Goal: Information Seeking & Learning: Check status

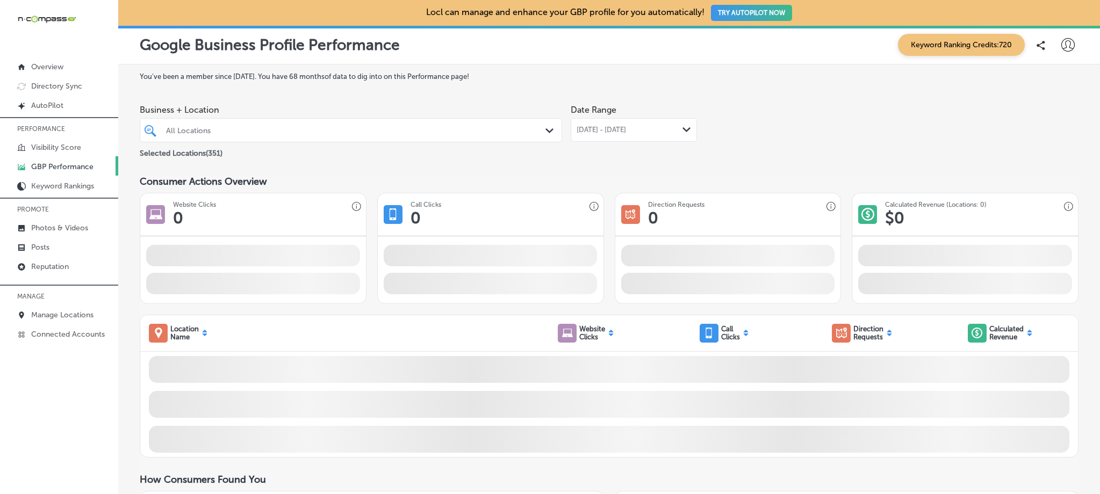
click at [234, 128] on div "All Locations" at bounding box center [356, 130] width 380 height 9
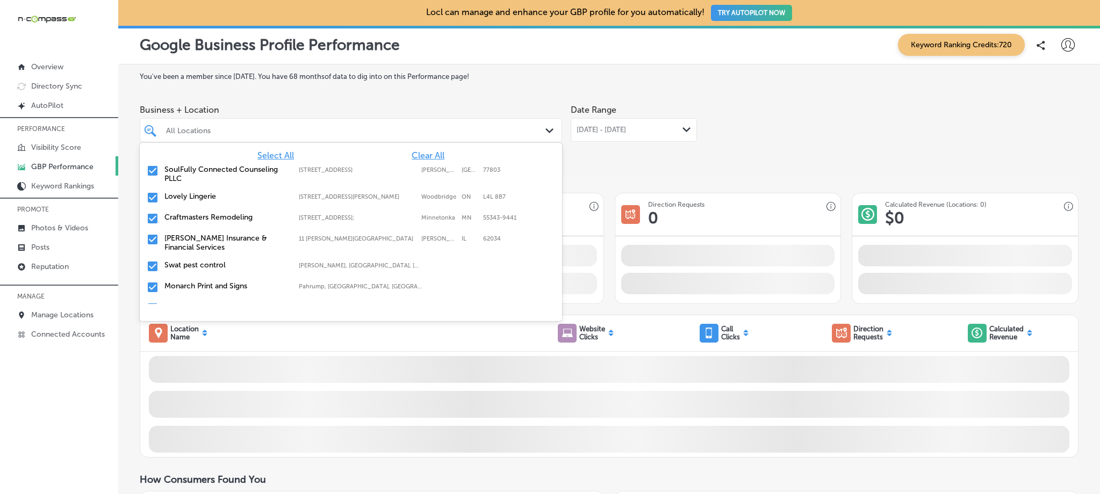
drag, startPoint x: 413, startPoint y: 156, endPoint x: 283, endPoint y: 128, distance: 133.0
click at [413, 156] on span "Clear All" at bounding box center [427, 155] width 33 height 10
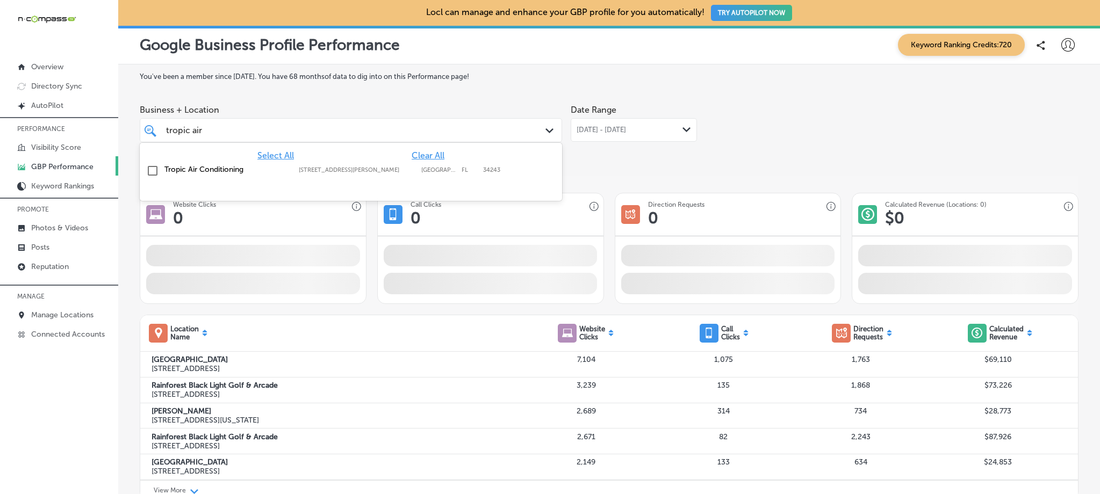
click at [193, 164] on div "Tropic Air Conditioning 1342 whitfield ave, sarasota, FL, 34243 1342 whitfield …" at bounding box center [351, 171] width 414 height 17
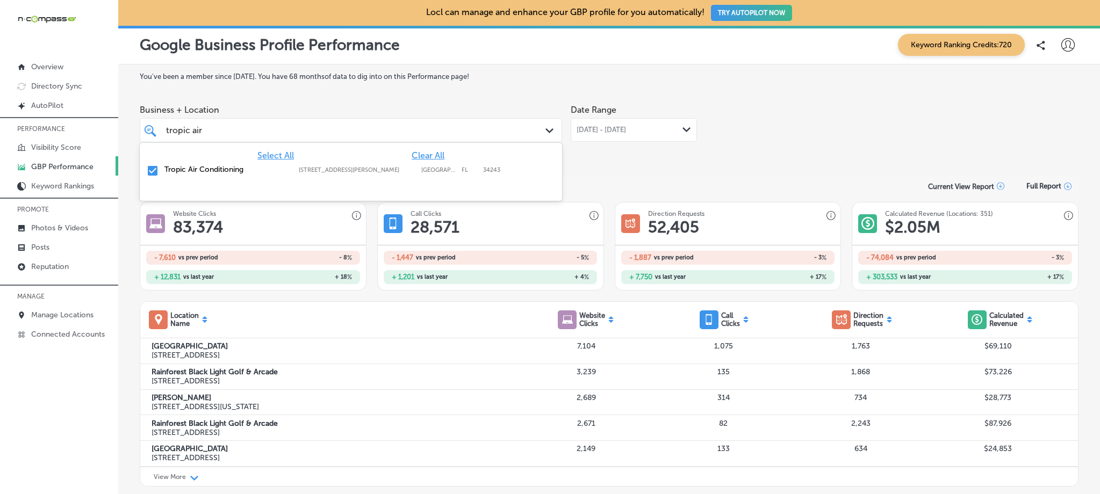
type input "tropic air"
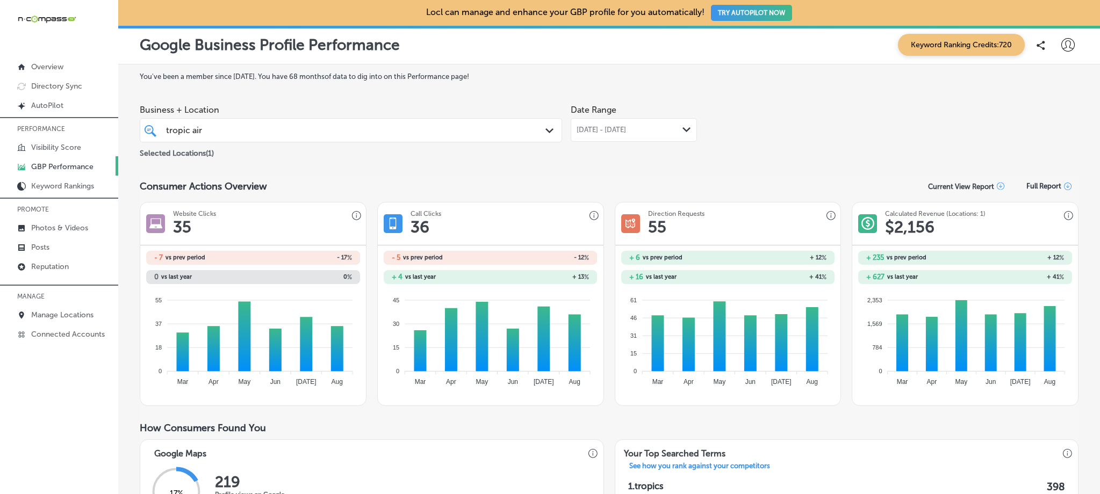
click at [626, 134] on span "[DATE] - [DATE]" at bounding box center [600, 130] width 49 height 9
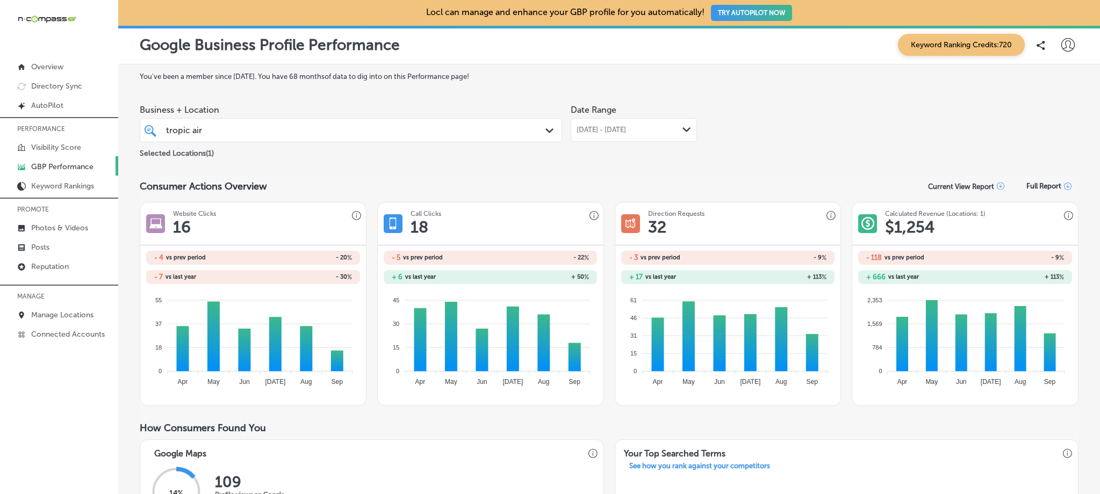
click at [639, 136] on div "Sep 01, 2025 - Sep 18, 2025 Path Created with Sketch." at bounding box center [633, 130] width 126 height 24
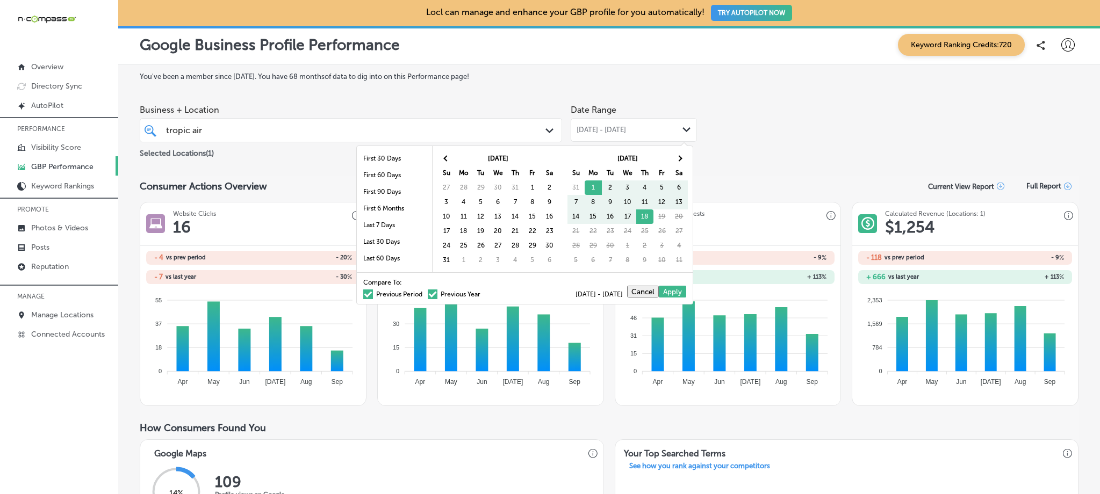
click at [363, 293] on span at bounding box center [368, 295] width 10 height 10
click at [424, 293] on input "Previous Period" at bounding box center [424, 293] width 0 height 0
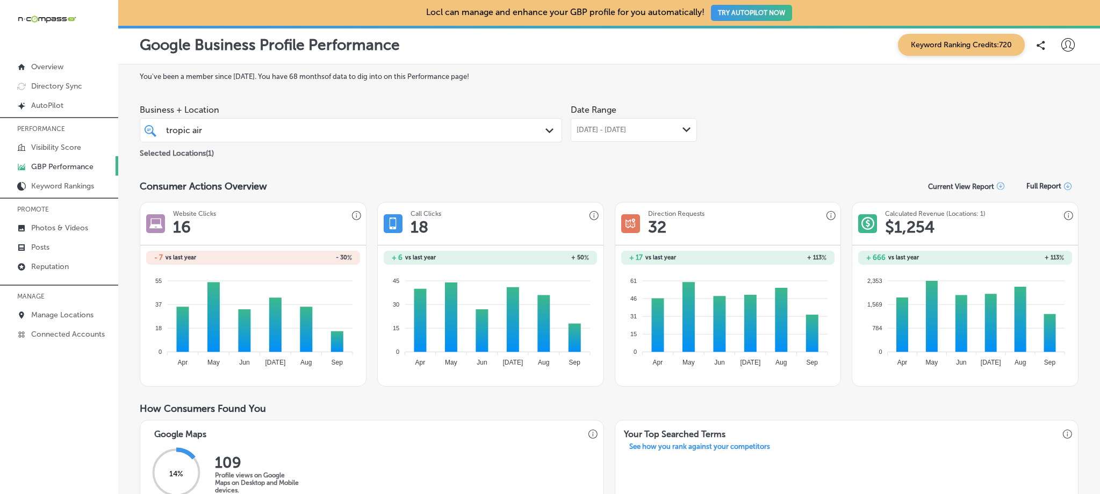
click at [626, 130] on span "[DATE] - [DATE]" at bounding box center [600, 130] width 49 height 9
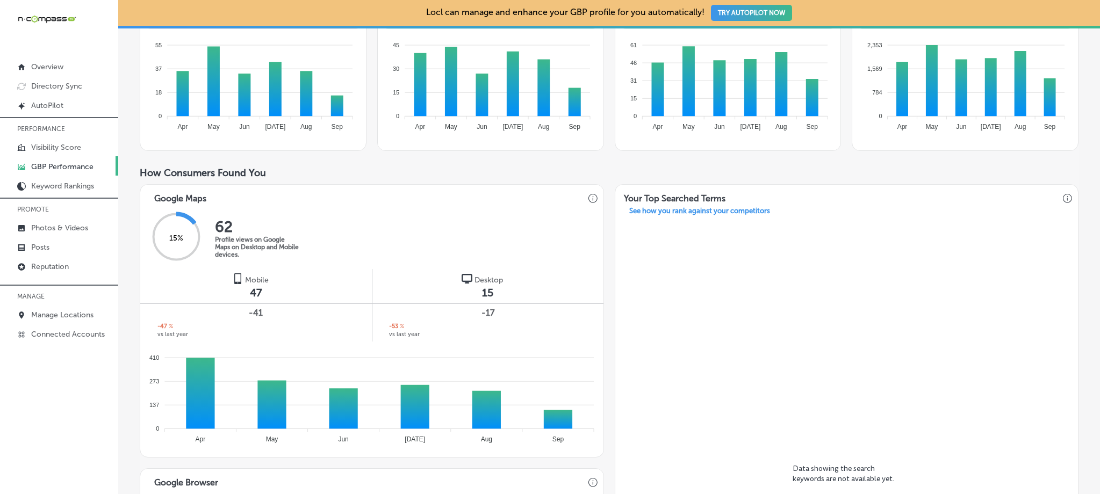
scroll to position [24, 0]
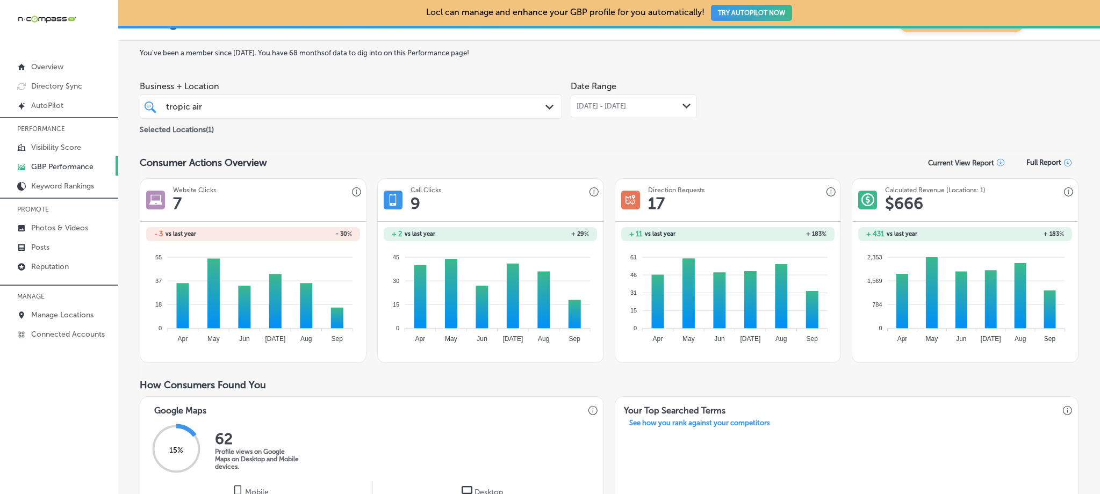
click at [624, 109] on span "Sep 08, 2025 - Sep 18, 2025" at bounding box center [600, 106] width 49 height 9
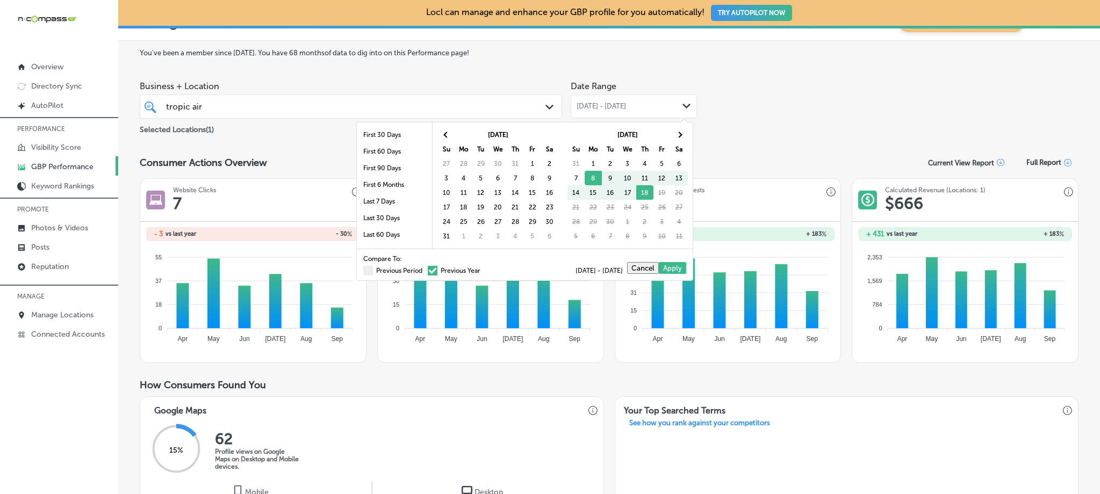
click at [357, 273] on div "Compare To: Previous Period Previous Year 09/08/2025 - 09/18/2025 Cancel Apply" at bounding box center [525, 265] width 336 height 32
click at [363, 270] on span at bounding box center [368, 271] width 10 height 10
click at [424, 269] on input "Previous Period" at bounding box center [424, 269] width 0 height 0
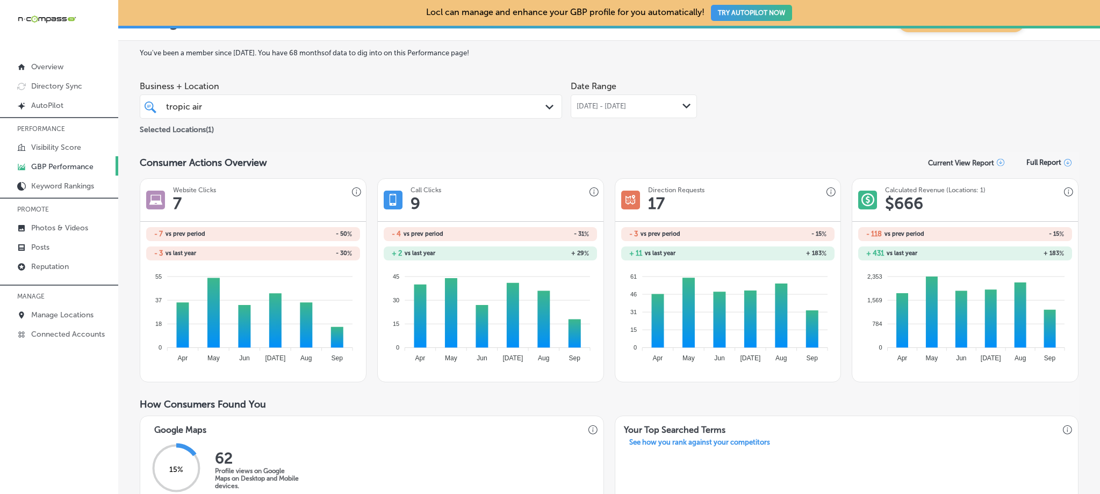
click at [617, 104] on span "Sep 08, 2025 - Sep 18, 2025" at bounding box center [600, 106] width 49 height 9
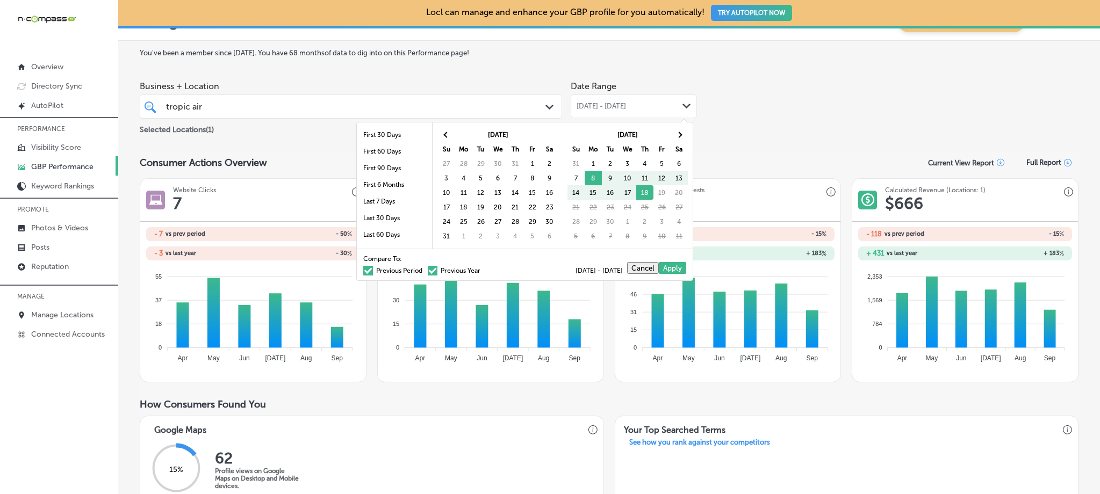
click at [363, 270] on span at bounding box center [368, 271] width 10 height 10
click at [424, 269] on input "Previous Period" at bounding box center [424, 269] width 0 height 0
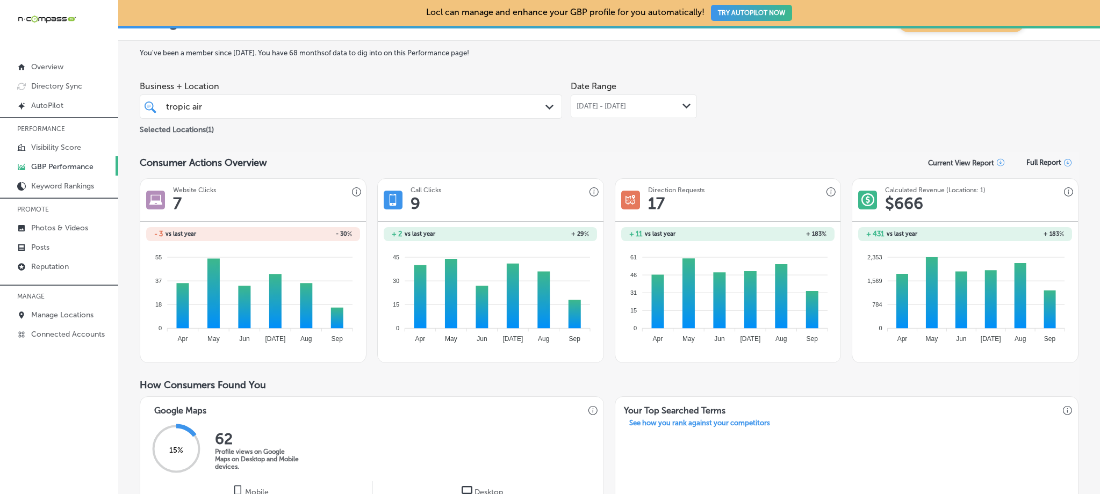
click at [624, 106] on span "Sep 08, 2025 - Sep 18, 2025" at bounding box center [600, 106] width 49 height 9
click at [628, 111] on div "Sep 01, 2025 - Sep 18, 2025 Path Created with Sketch." at bounding box center [633, 107] width 126 height 24
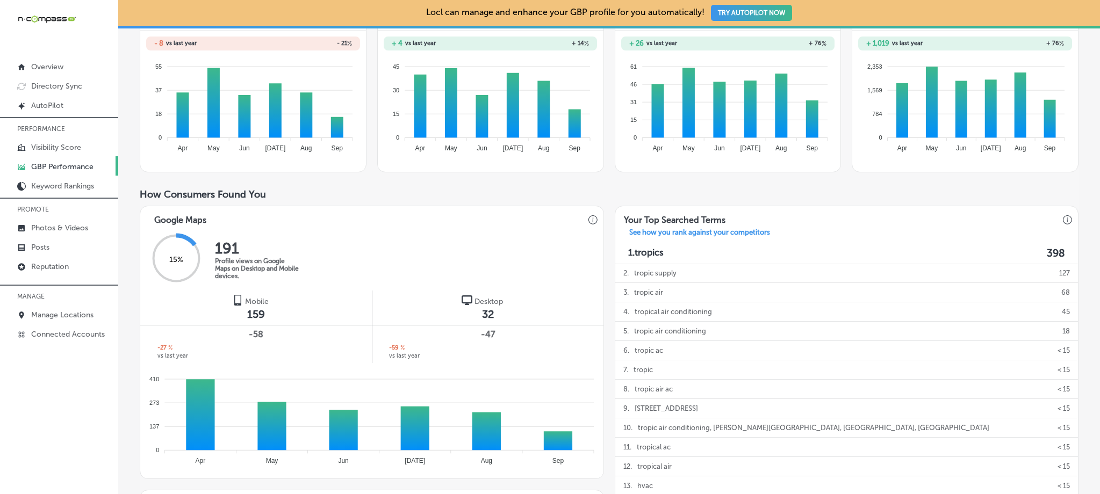
scroll to position [0, 0]
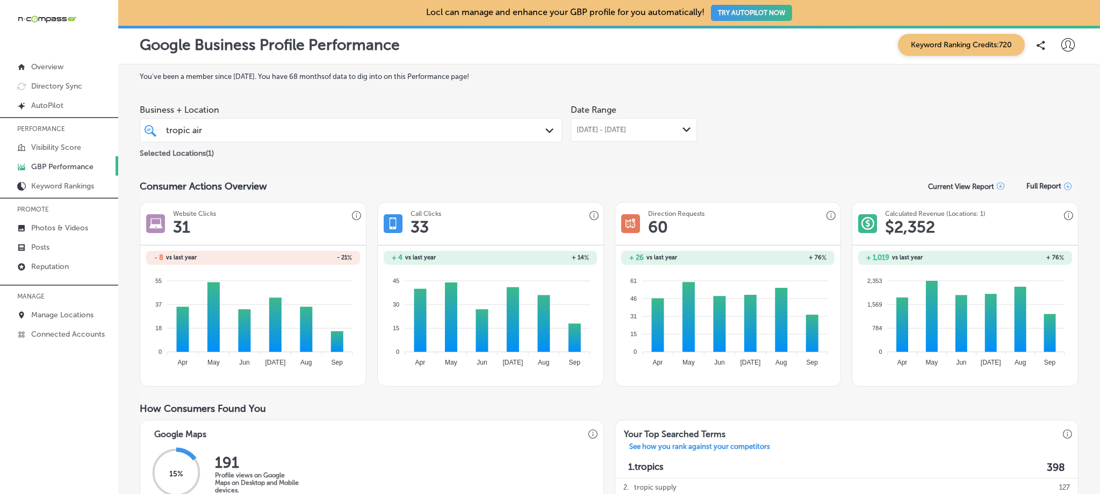
click at [598, 139] on div "Aug 18, 2025 - Sep 18, 2025 Path Created with Sketch." at bounding box center [633, 130] width 126 height 24
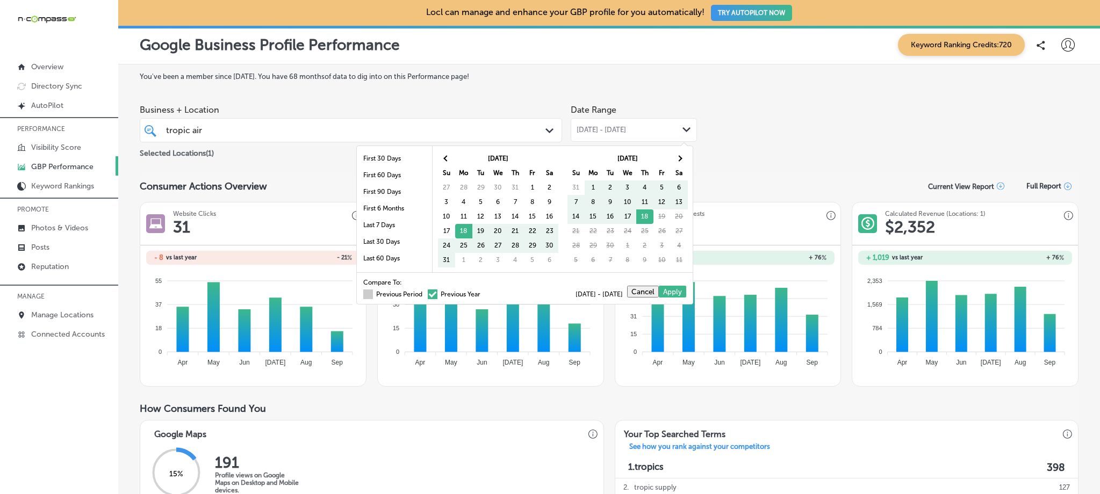
click at [363, 295] on span at bounding box center [368, 295] width 10 height 10
click at [424, 293] on input "Previous Period" at bounding box center [424, 293] width 0 height 0
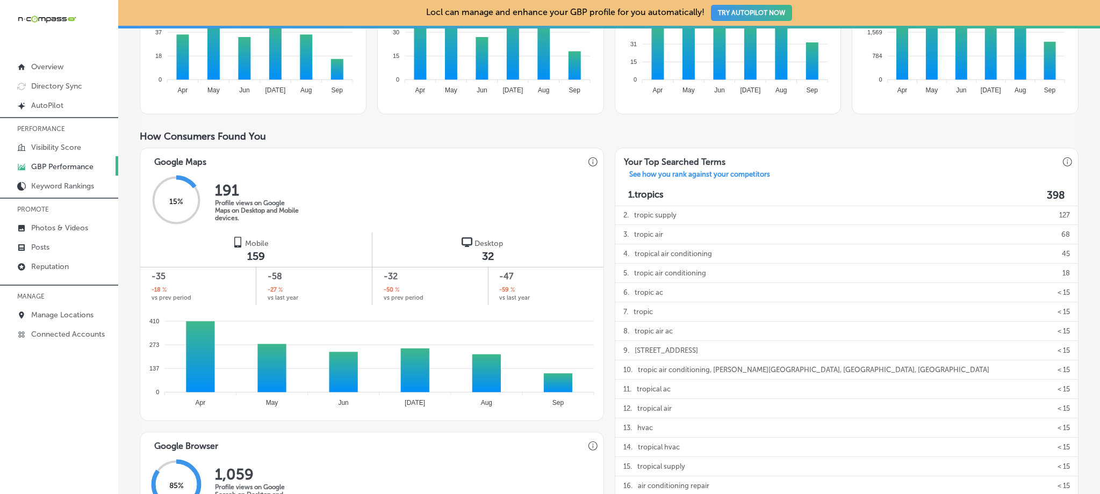
scroll to position [62, 0]
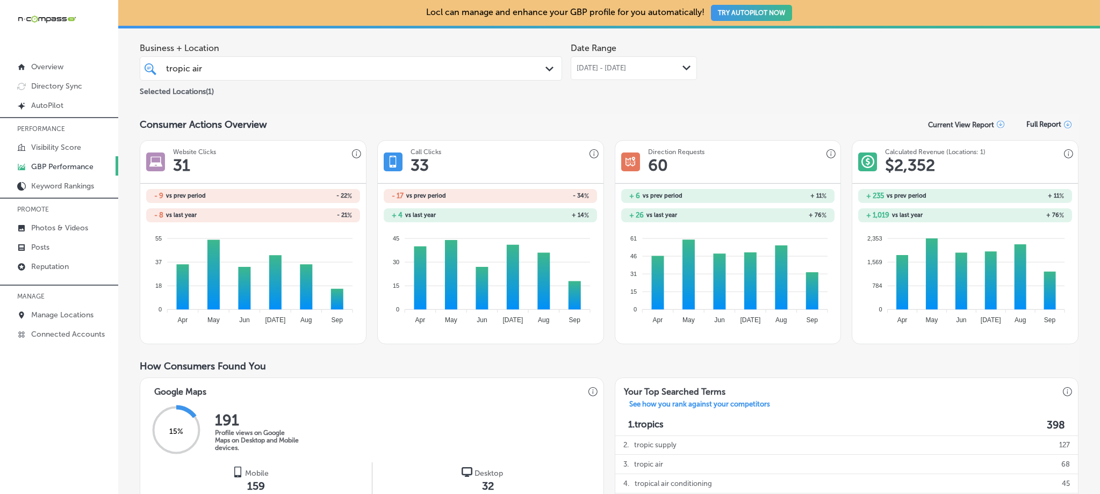
click at [626, 70] on span "Aug 18, 2025 - Sep 18, 2025" at bounding box center [600, 68] width 49 height 9
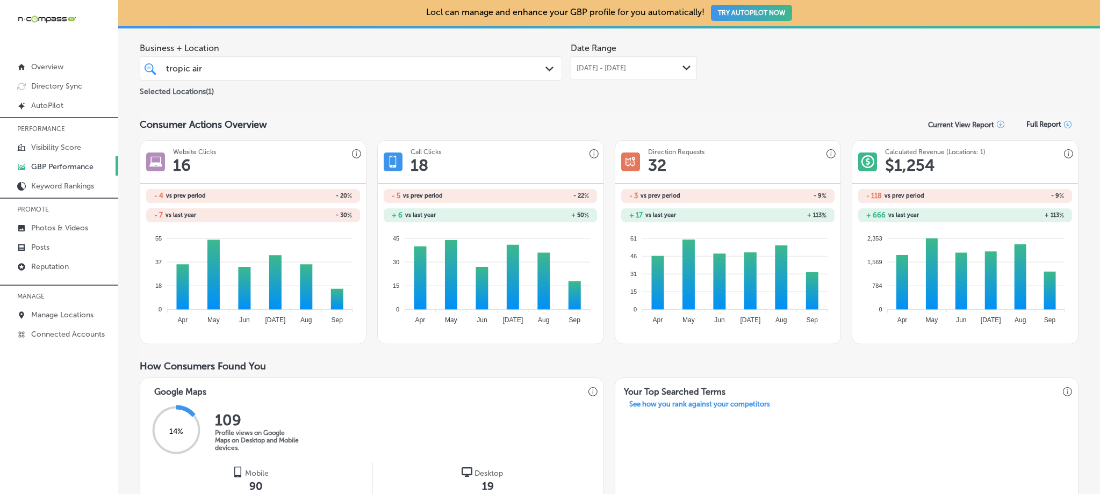
click at [602, 62] on div "Sep 01, 2025 - Sep 18, 2025 Path Created with Sketch." at bounding box center [633, 68] width 126 height 24
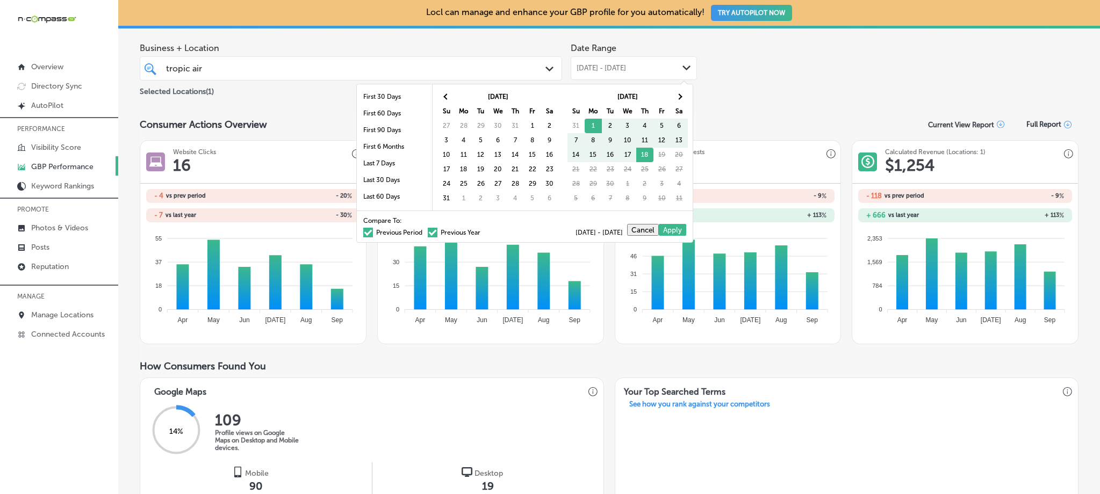
click at [363, 233] on span at bounding box center [368, 233] width 10 height 10
click at [424, 231] on input "Previous Period" at bounding box center [424, 231] width 0 height 0
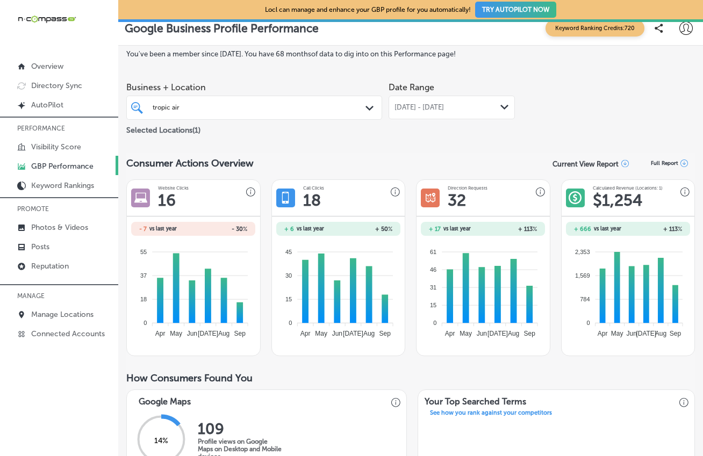
scroll to position [23, 0]
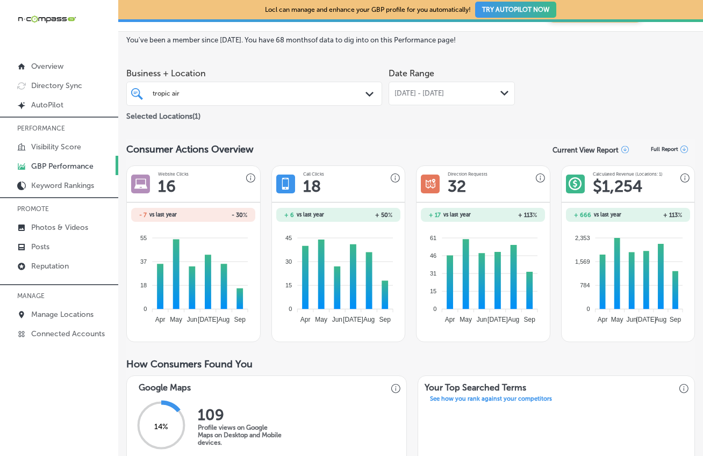
click at [444, 94] on span "[DATE] - [DATE]" at bounding box center [418, 93] width 49 height 9
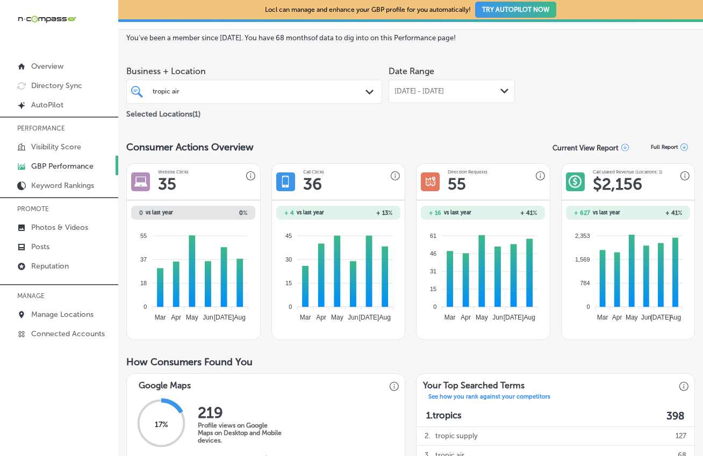
scroll to position [27, 0]
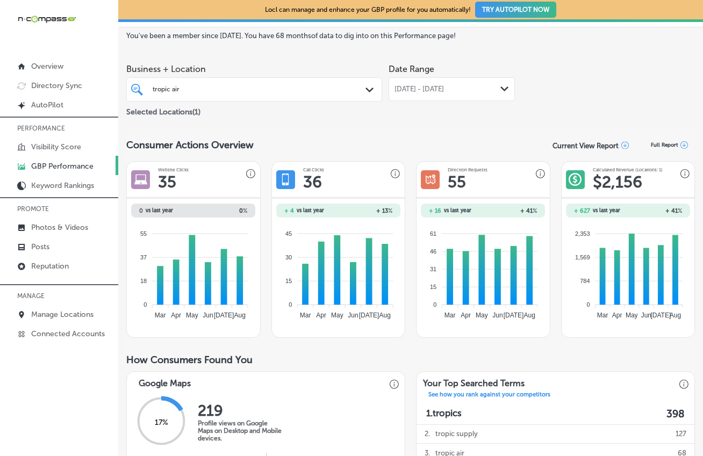
click at [419, 88] on span "[DATE] - [DATE]" at bounding box center [418, 89] width 49 height 9
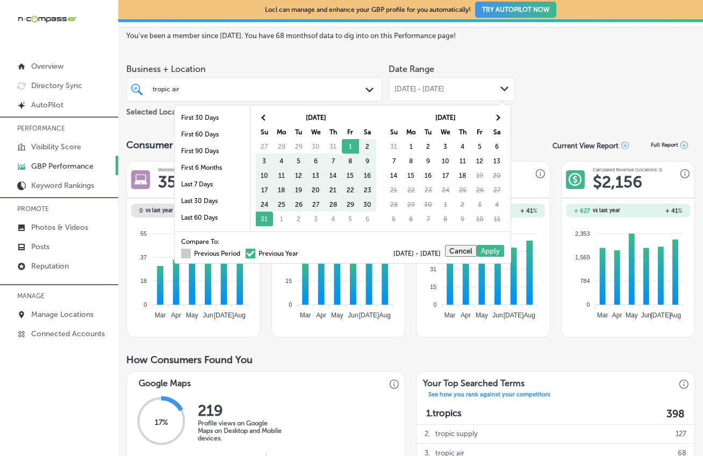
click at [186, 253] on label "Previous Period" at bounding box center [210, 253] width 59 height 6
click at [242, 252] on input "Previous Period" at bounding box center [242, 252] width 0 height 0
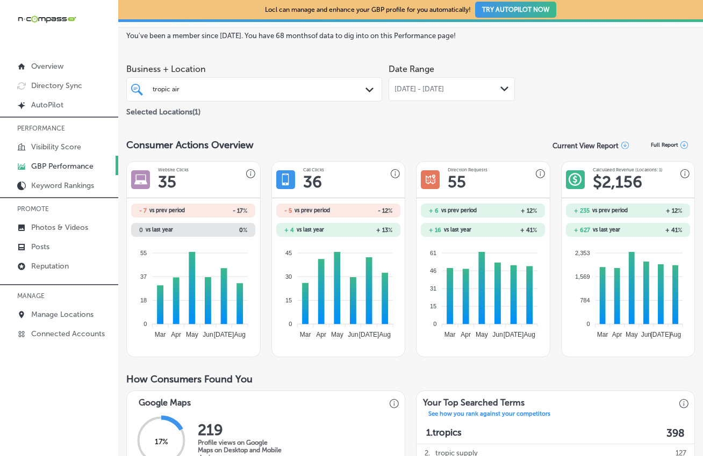
click at [444, 92] on span "[DATE] - [DATE]" at bounding box center [418, 89] width 49 height 9
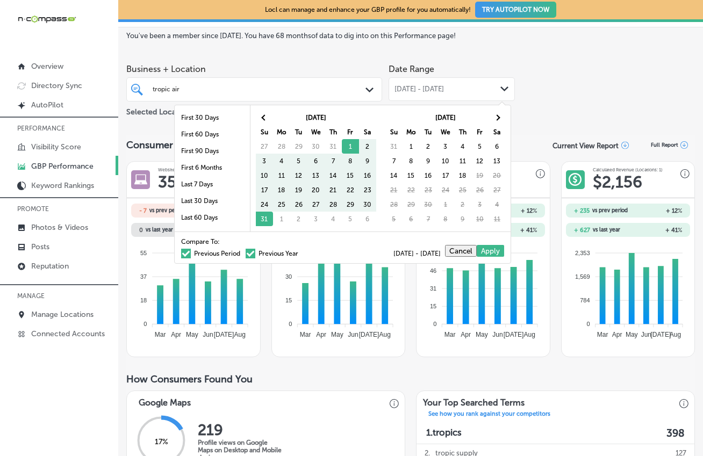
click at [547, 115] on div "Business + Location tropic air tropic air Path Created with Sketch. Selected Lo…" at bounding box center [410, 89] width 568 height 60
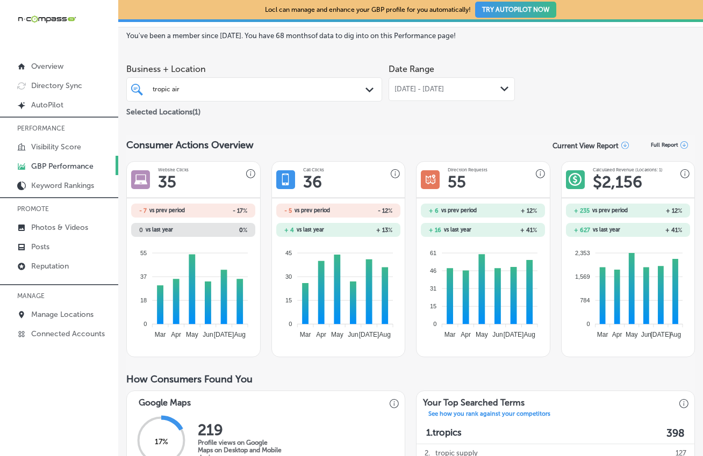
click at [418, 86] on span "[DATE] - [DATE]" at bounding box center [418, 89] width 49 height 9
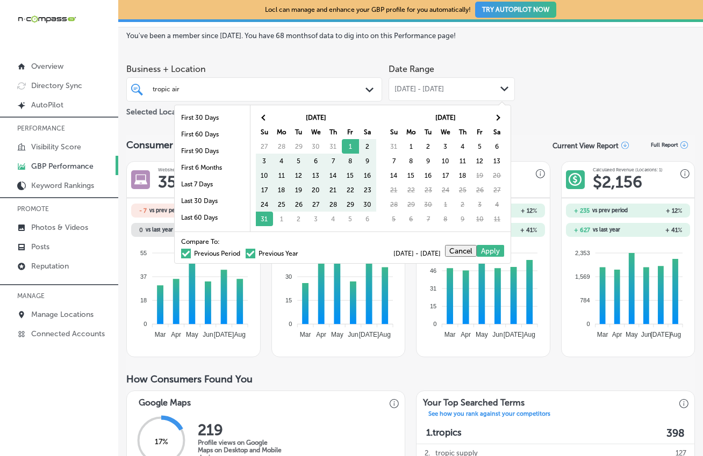
click at [181, 254] on span at bounding box center [186, 254] width 10 height 10
click at [242, 252] on input "Previous Period" at bounding box center [242, 252] width 0 height 0
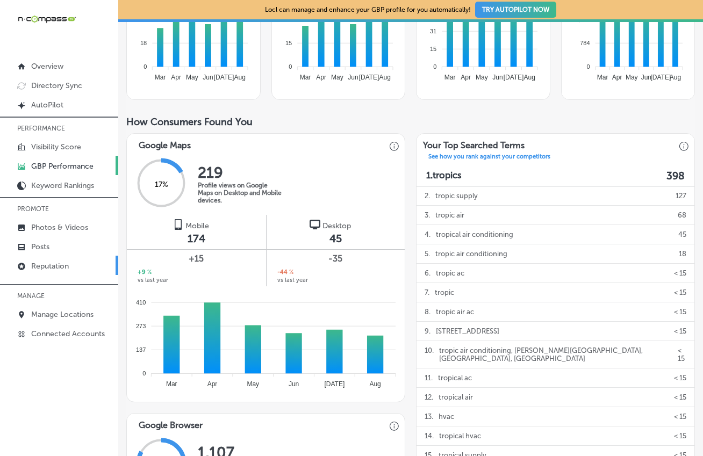
scroll to position [0, 0]
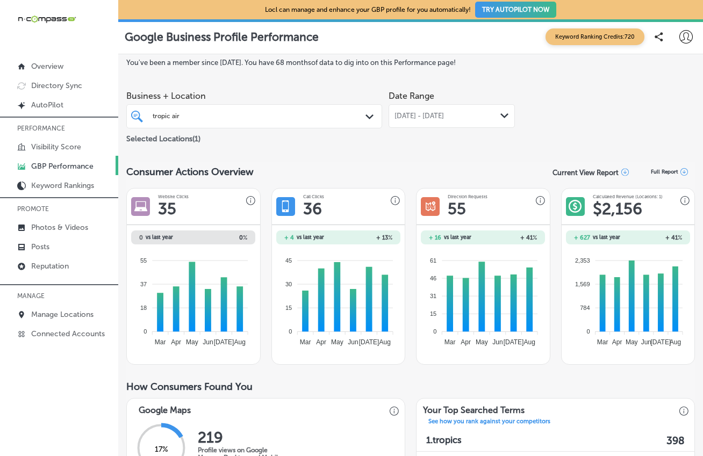
click at [424, 110] on div "Aug 01, 2025 - Aug 31, 2025 Path Created with Sketch." at bounding box center [451, 116] width 126 height 24
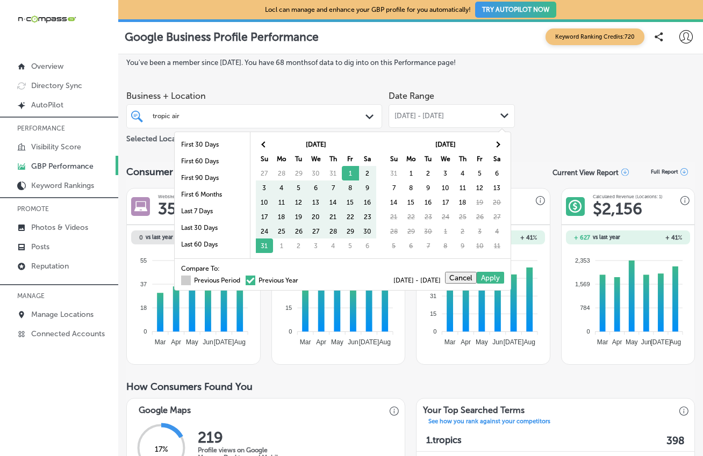
click at [181, 279] on span at bounding box center [186, 281] width 10 height 10
click at [242, 279] on input "Previous Period" at bounding box center [242, 279] width 0 height 0
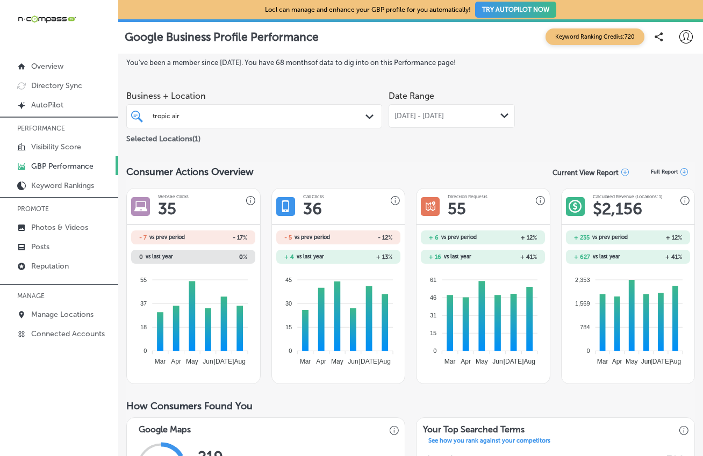
drag, startPoint x: 408, startPoint y: 114, endPoint x: 399, endPoint y: 126, distance: 14.5
click at [408, 114] on span "[DATE] - [DATE]" at bounding box center [418, 116] width 49 height 9
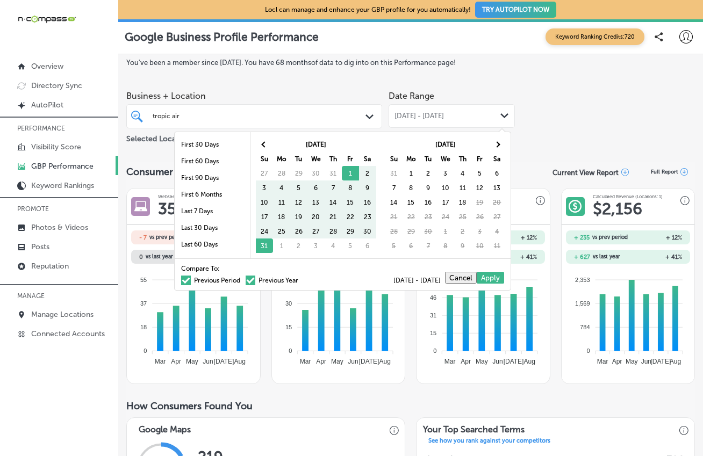
click at [181, 277] on span at bounding box center [186, 281] width 10 height 10
click at [242, 279] on input "Previous Period" at bounding box center [242, 279] width 0 height 0
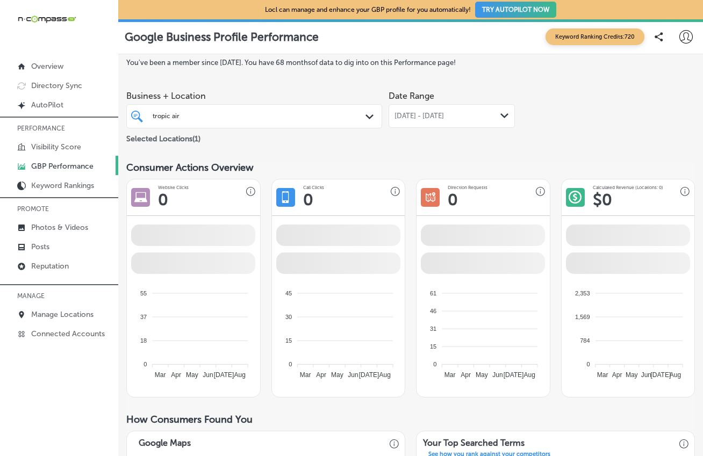
click at [409, 120] on span "[DATE] - [DATE]" at bounding box center [418, 116] width 49 height 9
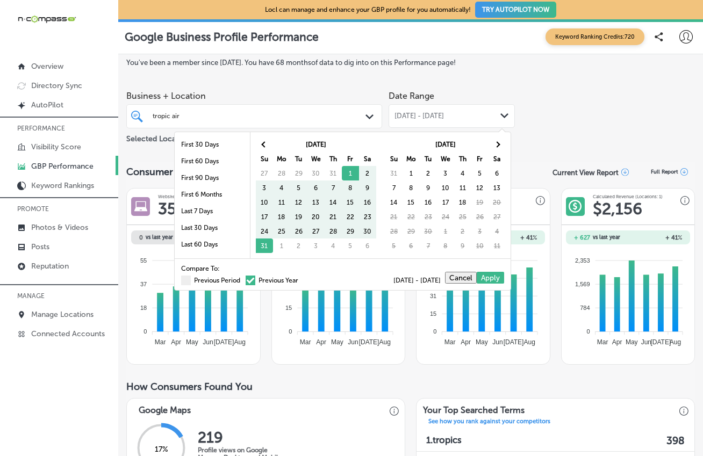
click at [245, 279] on span at bounding box center [250, 281] width 10 height 10
click at [300, 279] on input "Previous Year" at bounding box center [300, 279] width 0 height 0
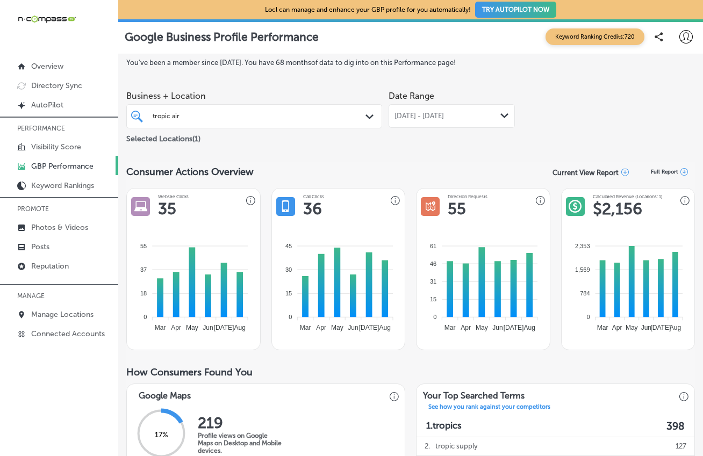
click at [444, 112] on span "[DATE] - [DATE]" at bounding box center [418, 116] width 49 height 9
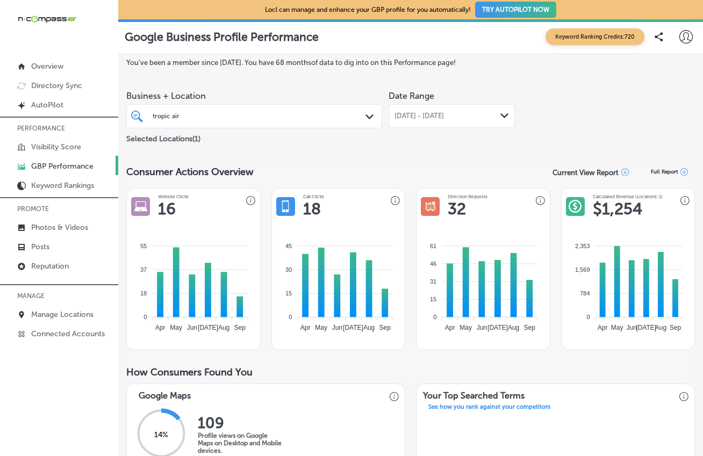
click at [444, 115] on span "[DATE] - [DATE]" at bounding box center [418, 116] width 49 height 9
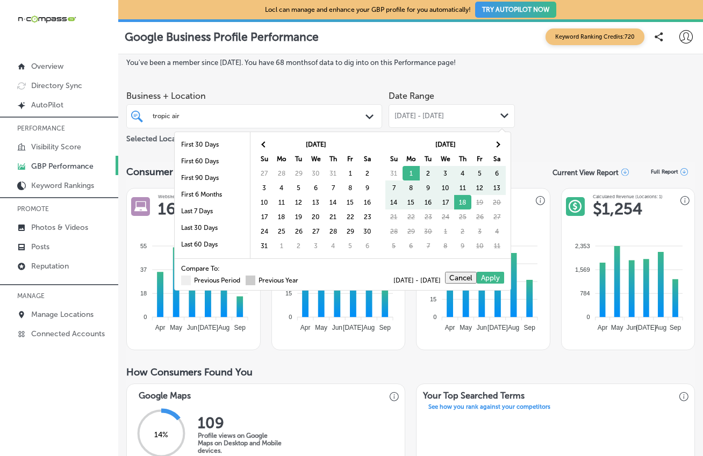
click at [245, 284] on span at bounding box center [250, 281] width 10 height 10
click at [300, 279] on input "Previous Year" at bounding box center [300, 279] width 0 height 0
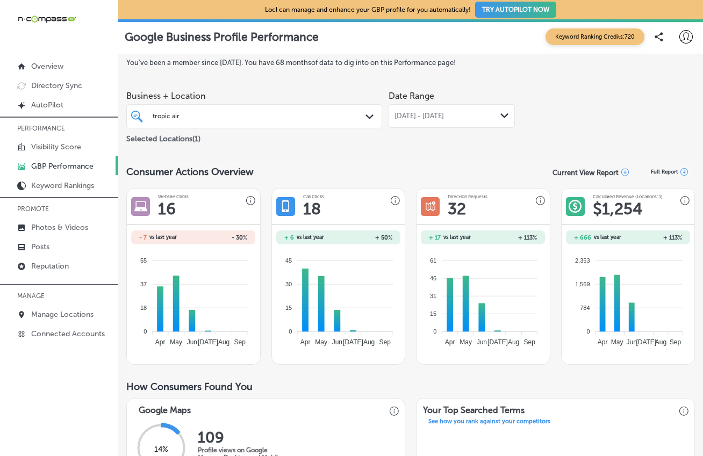
click at [427, 107] on div "Sep 01, 2025 - Sep 18, 2025 Path Created with Sketch." at bounding box center [451, 116] width 126 height 24
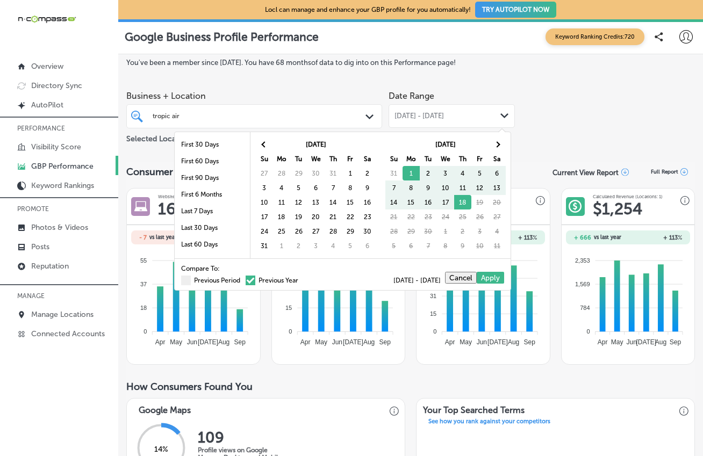
click at [175, 283] on div "Compare To: Previous Period Previous Year 09/01/2025 - 09/18/2025 Cancel Apply" at bounding box center [343, 274] width 336 height 32
click at [181, 281] on span at bounding box center [186, 281] width 10 height 10
click at [242, 279] on input "Previous Period" at bounding box center [242, 279] width 0 height 0
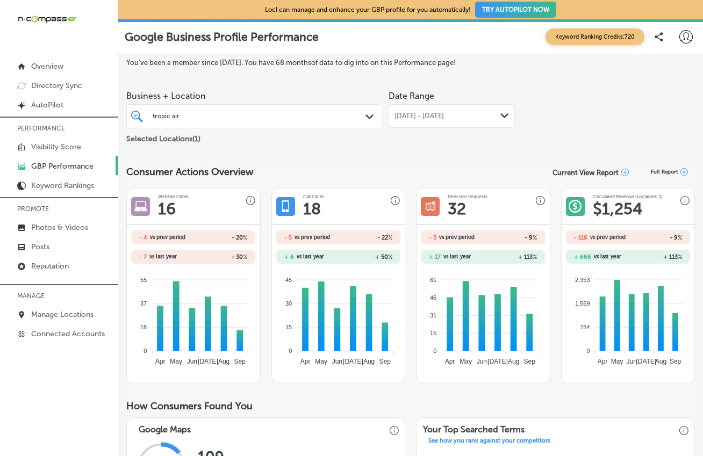
click at [405, 112] on span "[DATE] - [DATE]" at bounding box center [418, 116] width 49 height 9
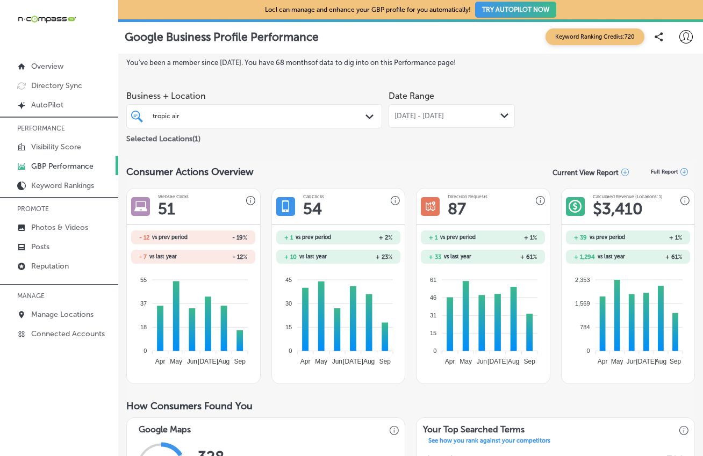
click at [444, 106] on div "Aug 01, 2025 - Sep 18, 2025 Path Created with Sketch." at bounding box center [451, 116] width 126 height 24
click at [565, 141] on div "Business + Location tropic air tropic air Path Created with Sketch. Selected Lo…" at bounding box center [410, 115] width 568 height 60
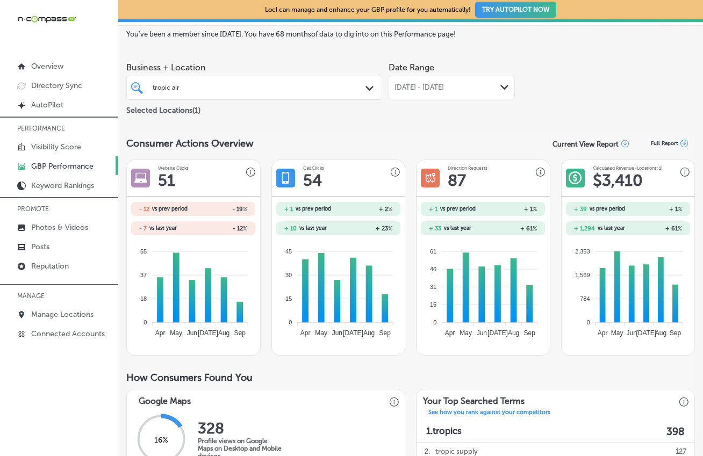
scroll to position [40, 0]
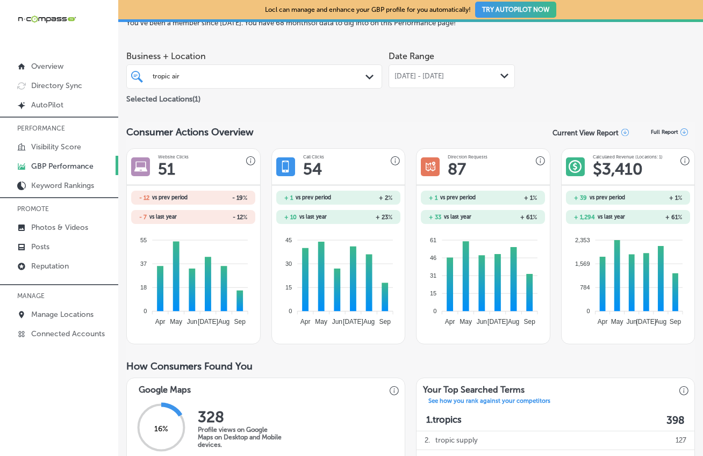
click at [444, 76] on span "Aug 01, 2025 - Sep 18, 2025" at bounding box center [418, 76] width 49 height 9
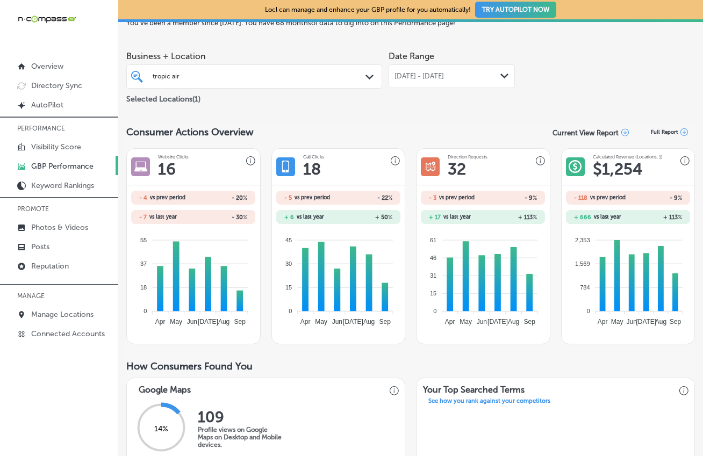
click at [433, 64] on div "Sep 01, 2025 - Sep 18, 2025 Path Created with Sketch." at bounding box center [451, 76] width 126 height 24
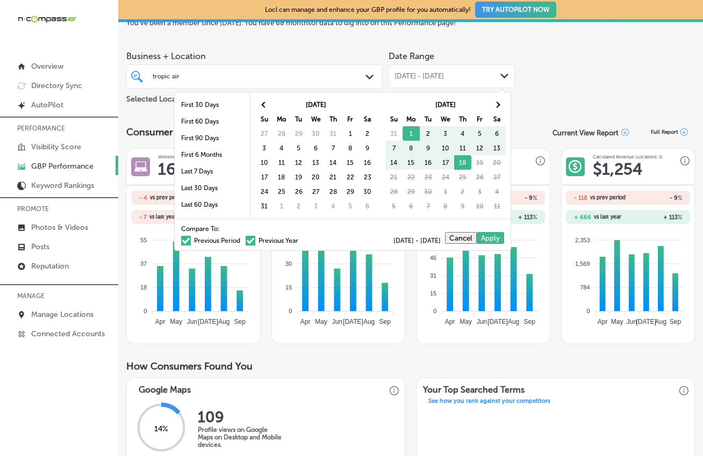
click at [181, 244] on span at bounding box center [186, 241] width 10 height 10
click at [242, 239] on input "Previous Period" at bounding box center [242, 239] width 0 height 0
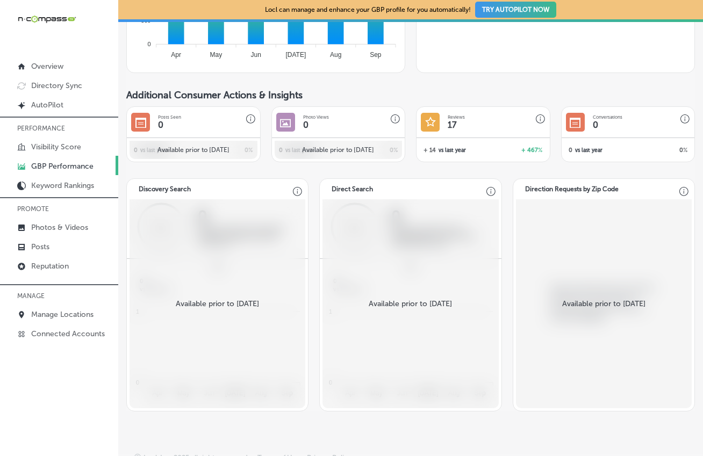
scroll to position [883, 0]
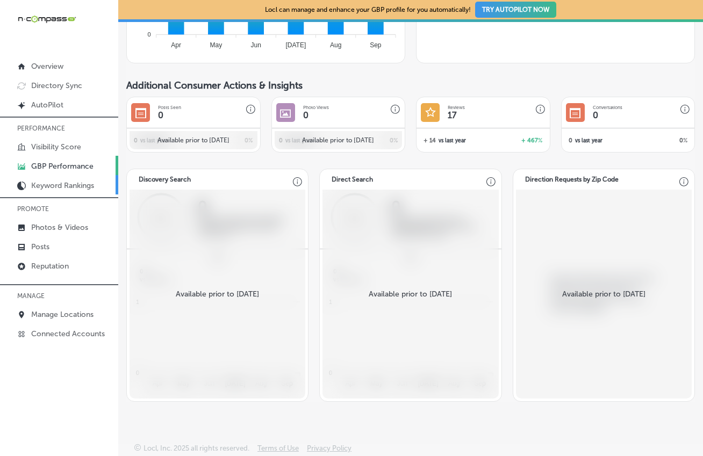
click at [78, 194] on link "Keyword Rankings" at bounding box center [59, 184] width 118 height 19
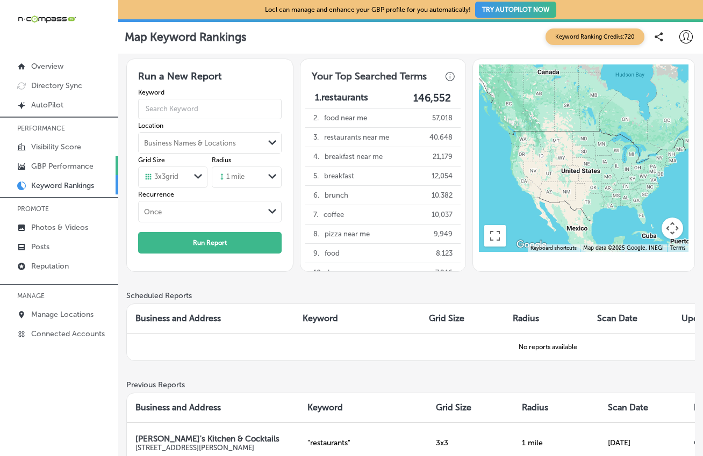
click at [63, 164] on p "GBP Performance" at bounding box center [62, 166] width 62 height 9
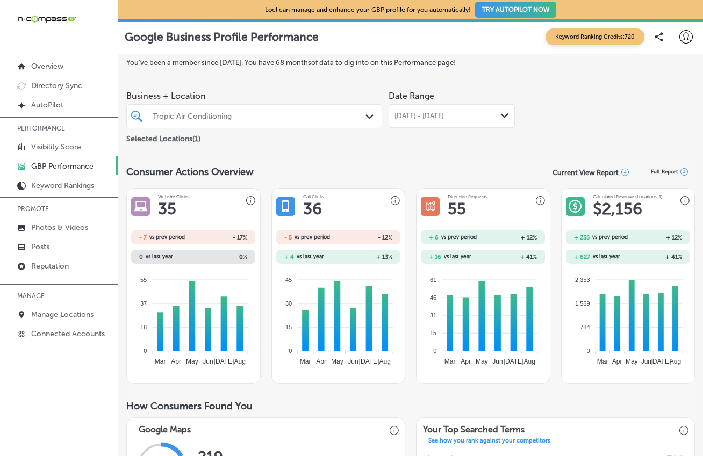
click at [431, 118] on span "[DATE] - [DATE]" at bounding box center [418, 116] width 49 height 9
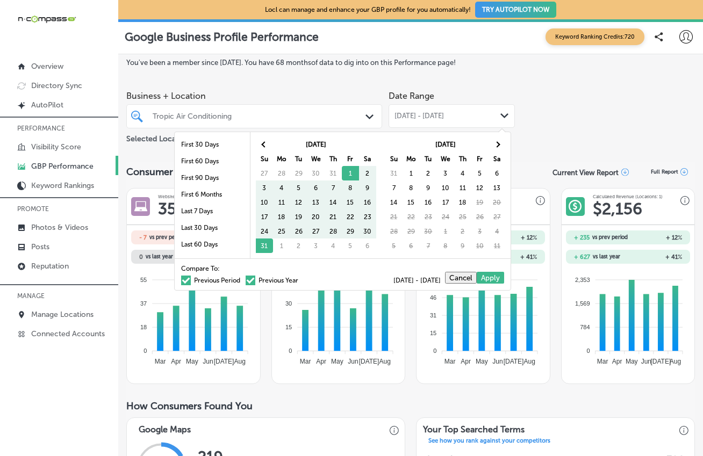
click at [181, 279] on span at bounding box center [186, 281] width 10 height 10
click at [242, 279] on input "Previous Period" at bounding box center [242, 279] width 0 height 0
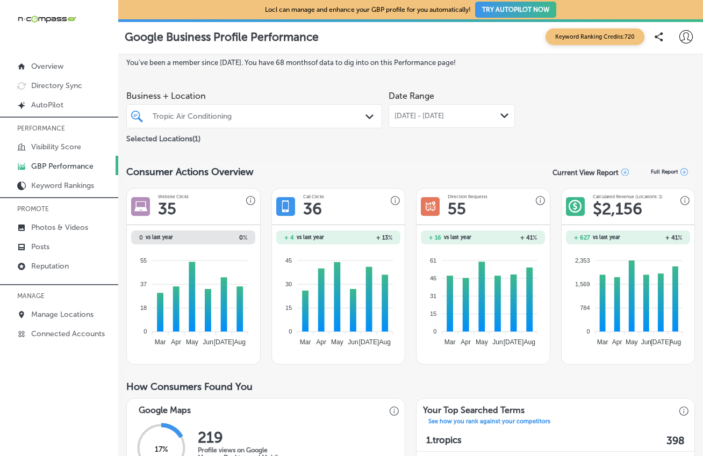
click at [444, 112] on span "[DATE] - [DATE]" at bounding box center [418, 116] width 49 height 9
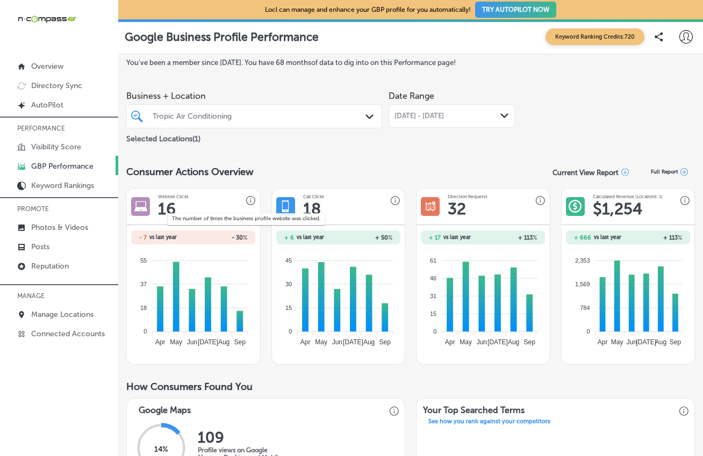
click at [249, 201] on icon "button" at bounding box center [251, 201] width 10 height 10
click at [302, 172] on div "Consumer Actions Overview Current View Report Full Report" at bounding box center [410, 172] width 568 height 21
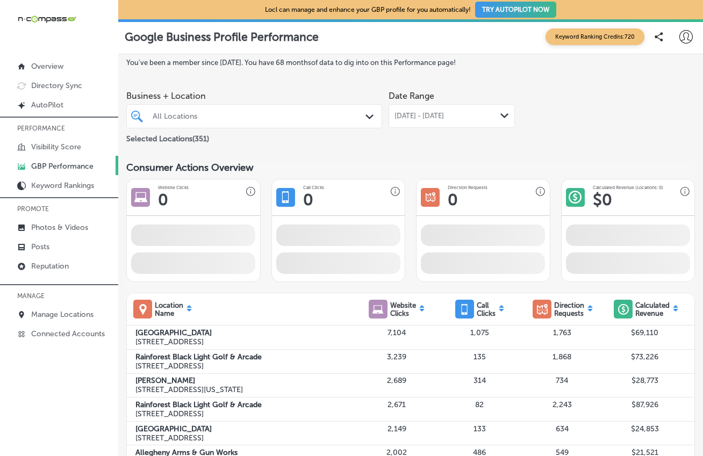
click at [334, 104] on div "All Locations Path Created with Sketch." at bounding box center [254, 116] width 256 height 24
click at [336, 118] on div "All Locations" at bounding box center [260, 116] width 214 height 9
click at [307, 115] on div "All Locations" at bounding box center [260, 116] width 214 height 9
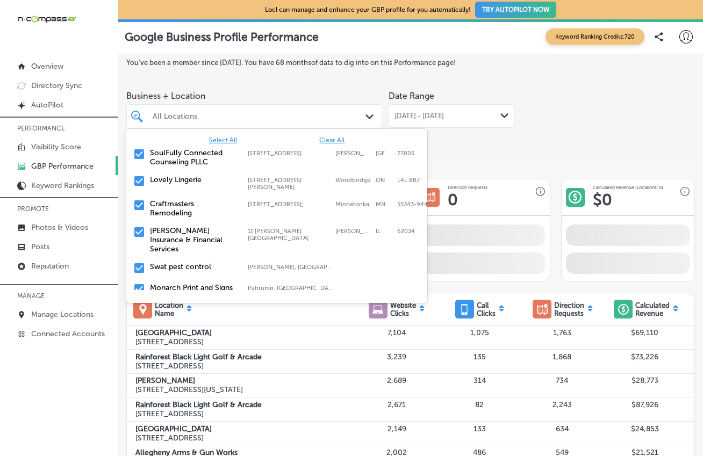
click at [335, 142] on span "Clear All" at bounding box center [331, 140] width 25 height 8
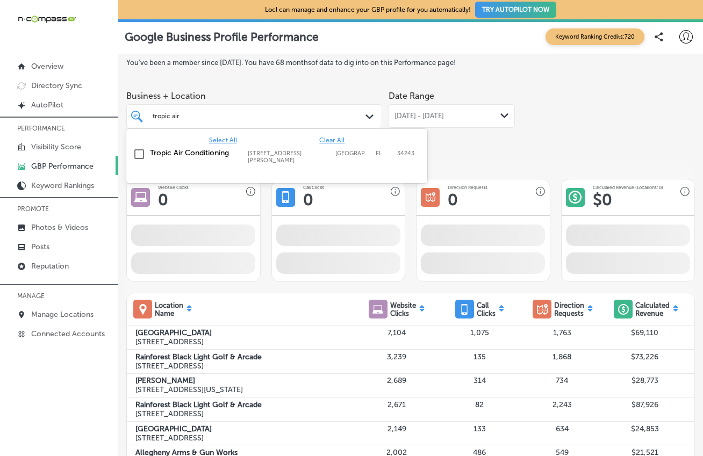
click at [227, 149] on label "Tropic Air Conditioning" at bounding box center [193, 152] width 87 height 9
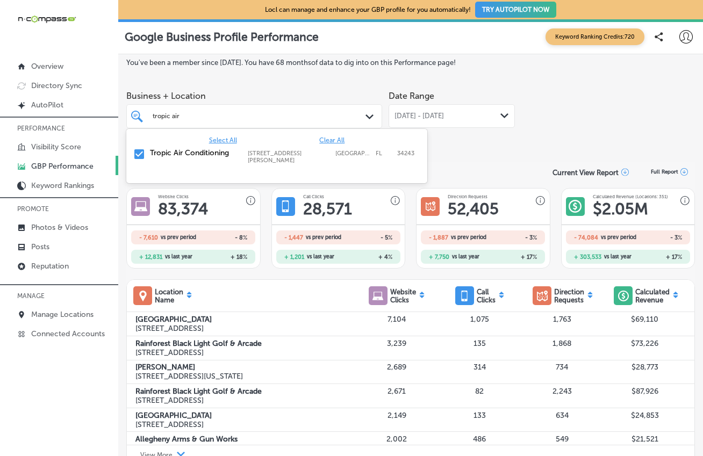
type input "tropic air"
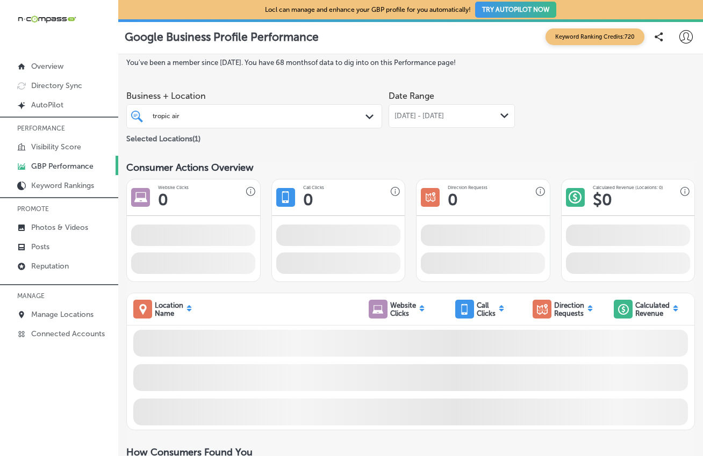
click at [456, 66] on label "You've been a member since July, 2021 . You have 68 months of data to dig into …" at bounding box center [410, 63] width 568 height 8
click at [444, 119] on span "[DATE] - [DATE]" at bounding box center [418, 116] width 49 height 9
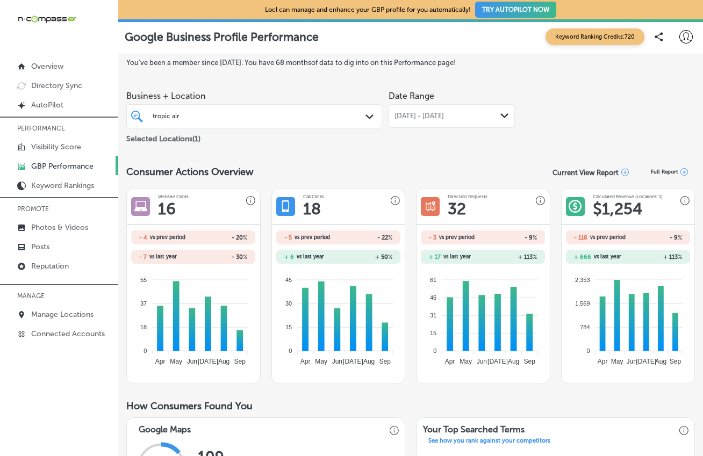
click at [440, 136] on div "Date Range Sep 01, 2025 - Sep 18, 2025 Path Created with Sketch." at bounding box center [451, 115] width 126 height 60
click at [437, 117] on span "[DATE] - [DATE]" at bounding box center [418, 116] width 49 height 9
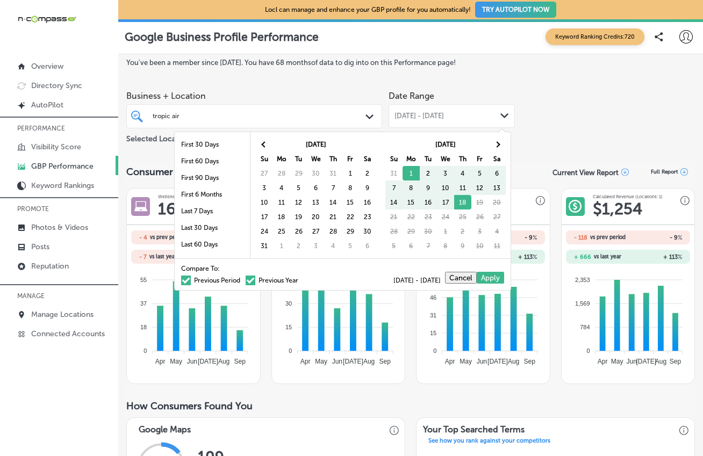
click at [181, 281] on span at bounding box center [186, 281] width 10 height 10
click at [242, 279] on input "Previous Period" at bounding box center [242, 279] width 0 height 0
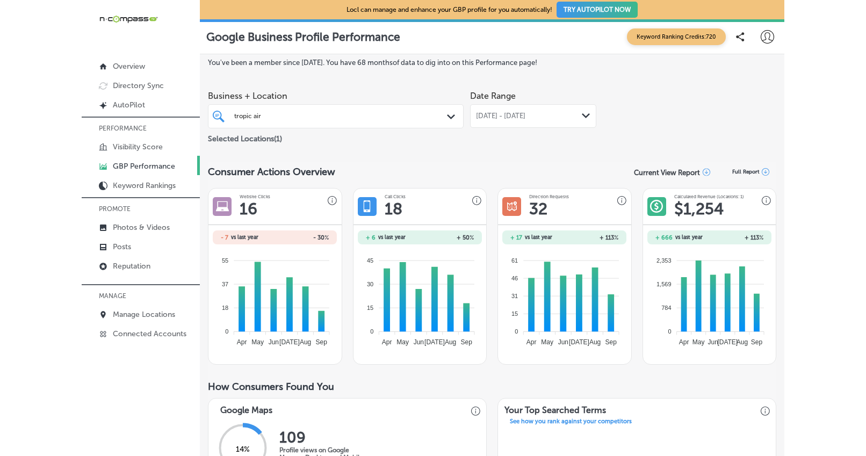
scroll to position [2, 0]
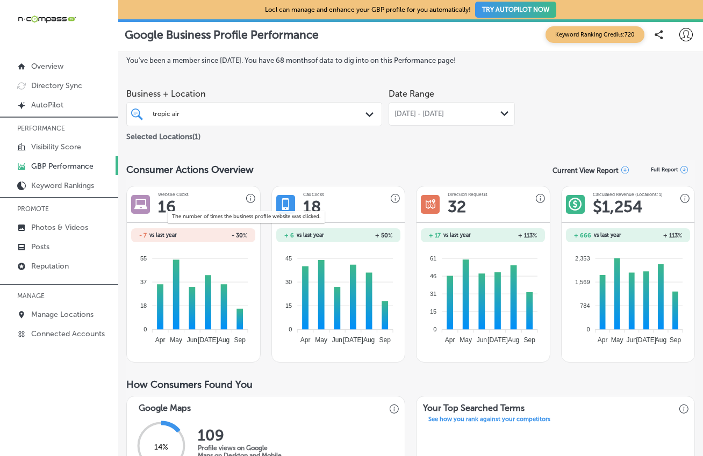
click at [248, 197] on icon "button" at bounding box center [251, 199] width 10 height 10
click at [331, 166] on div "Consumer Actions Overview Current View Report Full Report" at bounding box center [410, 170] width 568 height 21
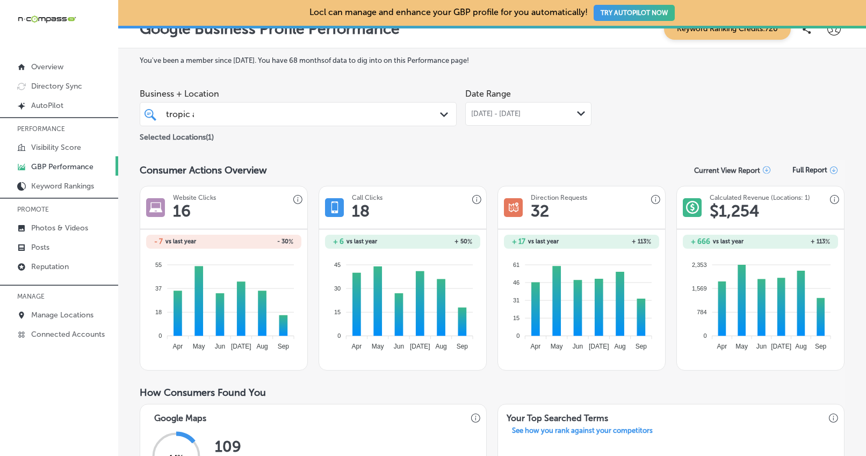
scroll to position [17, 0]
click at [377, 162] on div "Consumer Actions Overview Current View Report Full Report" at bounding box center [492, 169] width 705 height 21
